Goal: Transaction & Acquisition: Purchase product/service

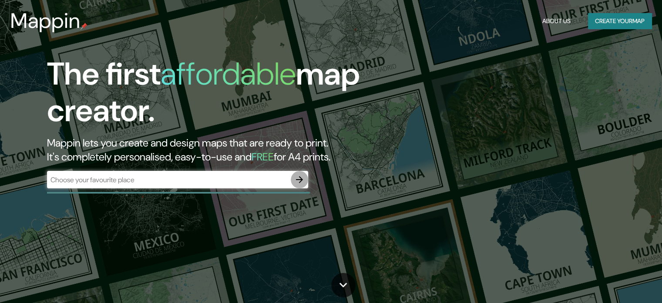
click at [298, 177] on icon "button" at bounding box center [299, 179] width 10 height 10
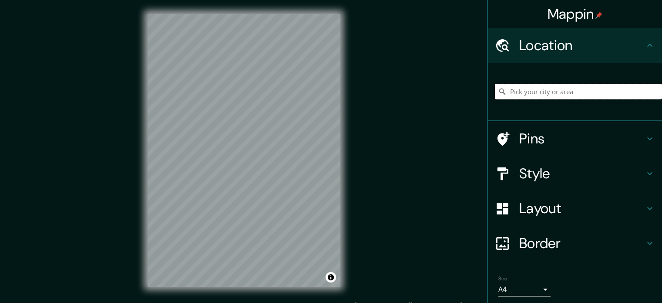
click at [536, 86] on input "Pick your city or area" at bounding box center [578, 92] width 167 height 16
type input "[PERSON_NAME][GEOGRAPHIC_DATA], [GEOGRAPHIC_DATA][PERSON_NAME], [GEOGRAPHIC_DAT…"
click at [522, 283] on body "Mappin Location Lora del Río, provincia de Sevilla, España Lora del Río provinc…" at bounding box center [331, 151] width 662 height 303
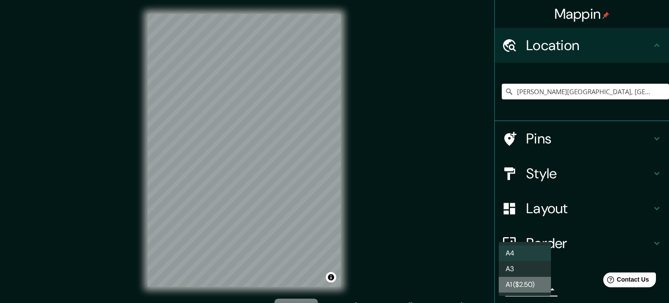
click at [523, 285] on li "A1 ($2.50)" at bounding box center [525, 284] width 52 height 16
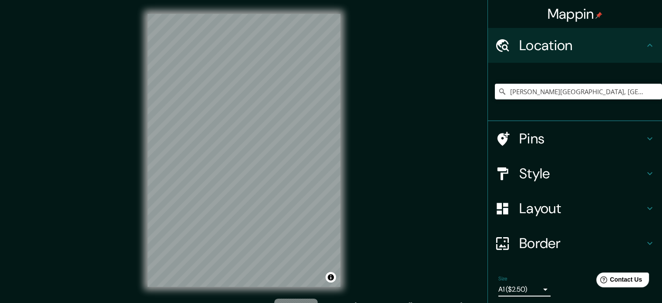
click at [504, 287] on body "Mappin Location Lora del Río, provincia de Sevilla, España Lora del Río provinc…" at bounding box center [331, 151] width 662 height 303
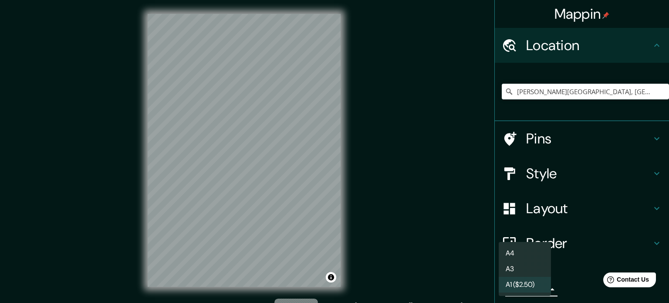
click at [513, 270] on li "A3" at bounding box center [525, 269] width 52 height 16
type input "a4"
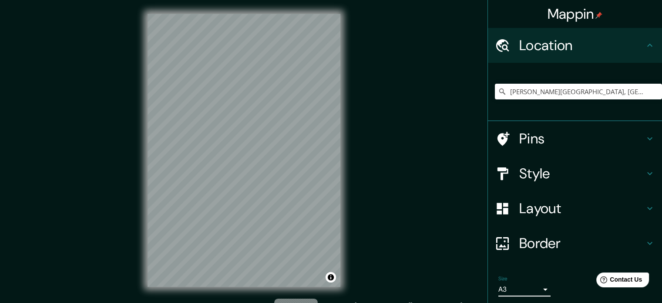
click at [562, 160] on div "Style" at bounding box center [575, 173] width 174 height 35
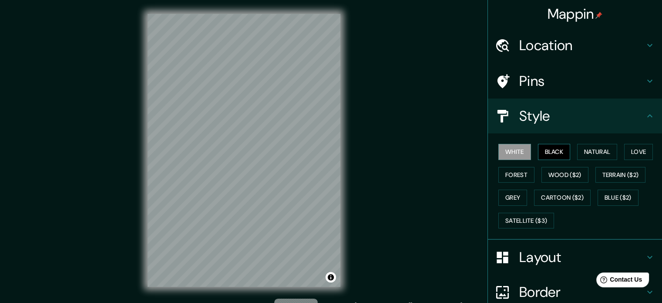
click at [553, 151] on button "Black" at bounding box center [554, 152] width 33 height 16
click at [583, 150] on button "Natural" at bounding box center [597, 152] width 40 height 16
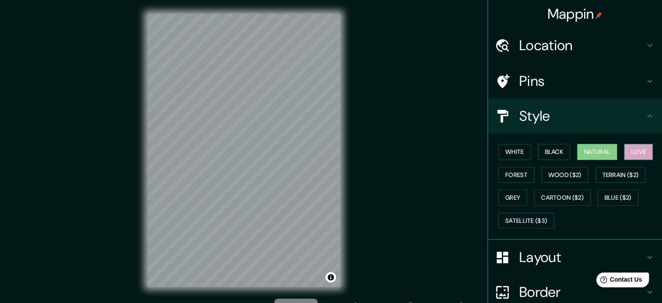
click at [626, 150] on button "Love" at bounding box center [638, 152] width 29 height 16
click at [509, 175] on button "Forest" at bounding box center [517, 175] width 36 height 16
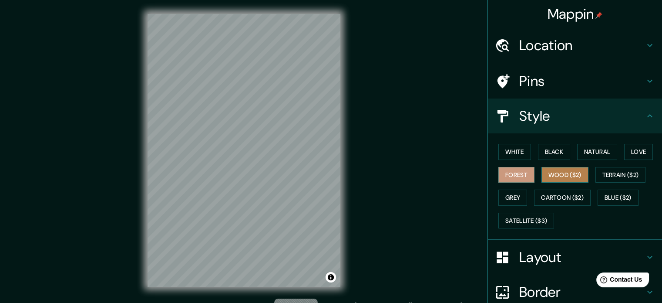
click at [548, 169] on button "Wood ($2)" at bounding box center [565, 175] width 47 height 16
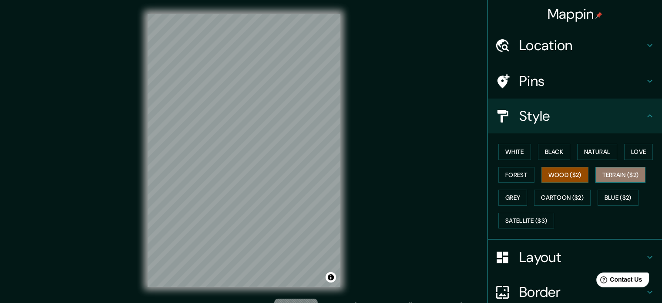
click at [599, 174] on button "Terrain ($2)" at bounding box center [621, 175] width 51 height 16
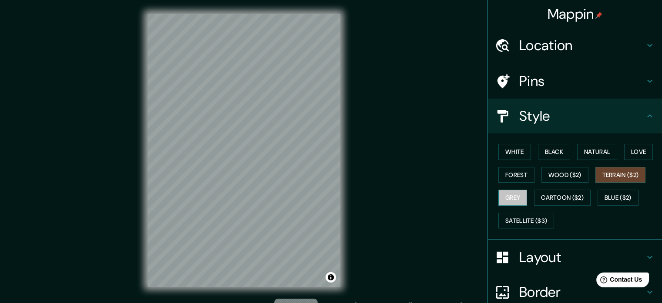
click at [507, 196] on button "Grey" at bounding box center [513, 197] width 29 height 16
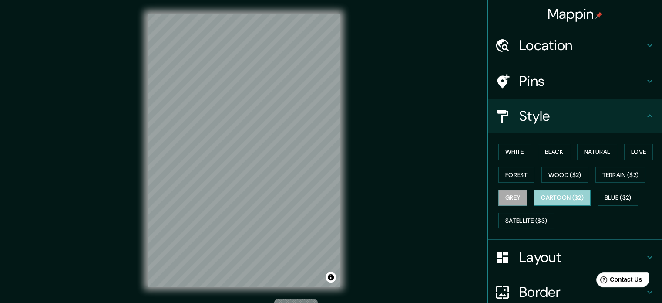
click at [552, 195] on button "Cartoon ($2)" at bounding box center [562, 197] width 57 height 16
click at [133, 205] on div "Mappin Location Lora del Río, provincia de Sevilla, España Lora del Río provinc…" at bounding box center [331, 157] width 662 height 314
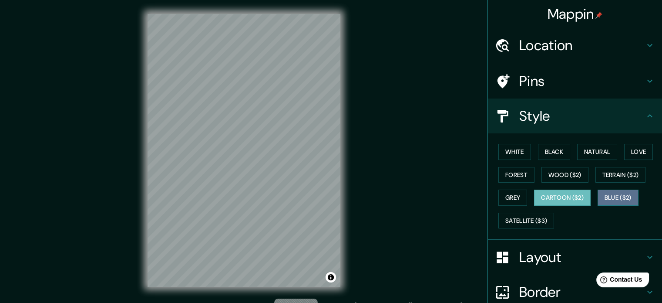
click at [618, 196] on button "Blue ($2)" at bounding box center [618, 197] width 41 height 16
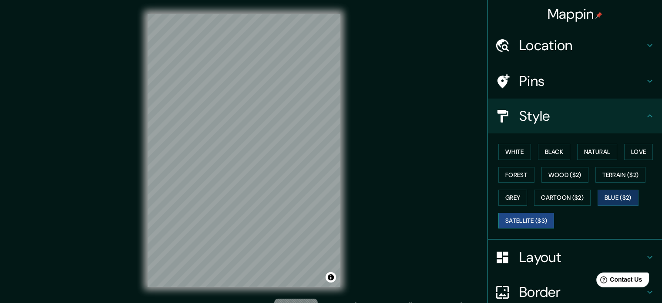
click at [519, 216] on button "Satellite ($3)" at bounding box center [527, 220] width 56 height 16
click at [620, 190] on button "Blue ($2)" at bounding box center [618, 197] width 41 height 16
click at [554, 148] on button "Black" at bounding box center [554, 152] width 33 height 16
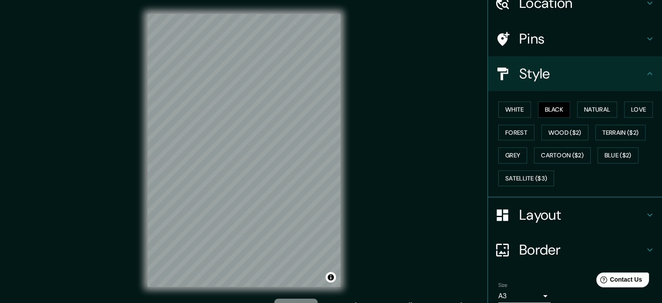
scroll to position [78, 0]
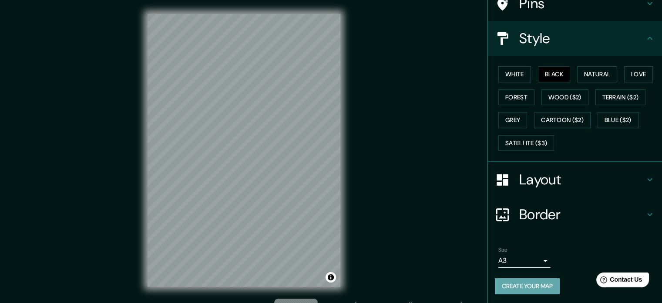
click at [536, 288] on button "Create your map" at bounding box center [527, 286] width 65 height 16
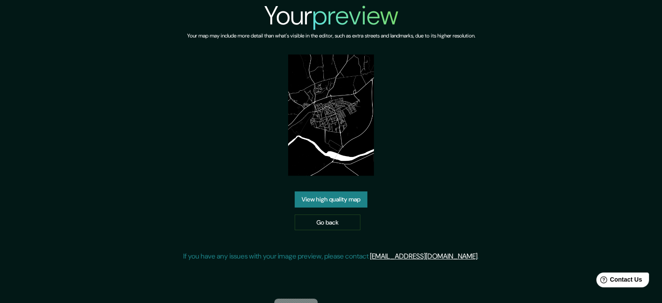
click at [339, 191] on link "View high quality map" at bounding box center [331, 199] width 73 height 16
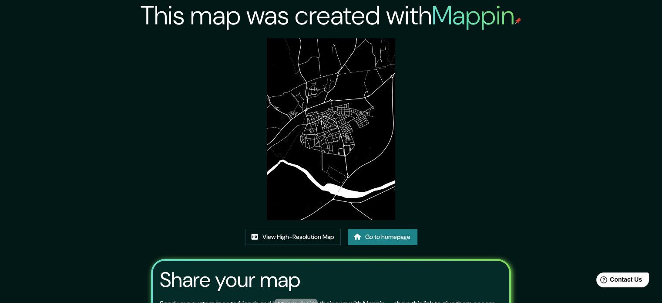
drag, startPoint x: 333, startPoint y: 168, endPoint x: 325, endPoint y: 167, distance: 7.5
click at [325, 167] on img at bounding box center [331, 129] width 128 height 182
click at [289, 238] on link "View High-Resolution Map" at bounding box center [293, 237] width 96 height 16
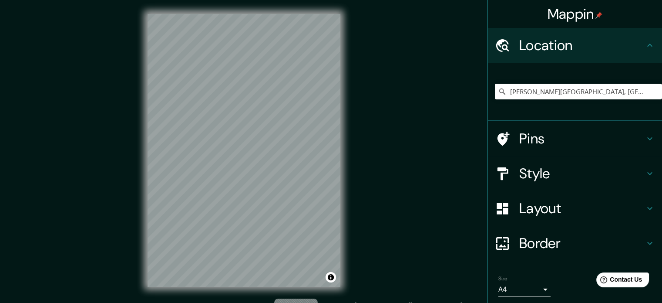
click at [516, 287] on body "Mappin Location Lora del Río, provincia de Sevilla, España Pins Style Layout Bo…" at bounding box center [331, 151] width 662 height 303
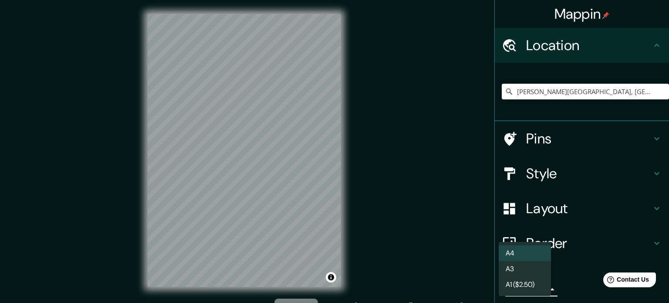
click at [517, 270] on li "A3" at bounding box center [525, 269] width 52 height 16
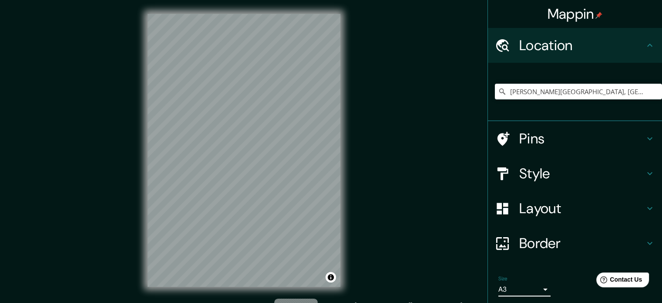
click at [521, 165] on h4 "Style" at bounding box center [581, 173] width 125 height 17
